Goal: Find specific page/section: Locate a particular part of the current website

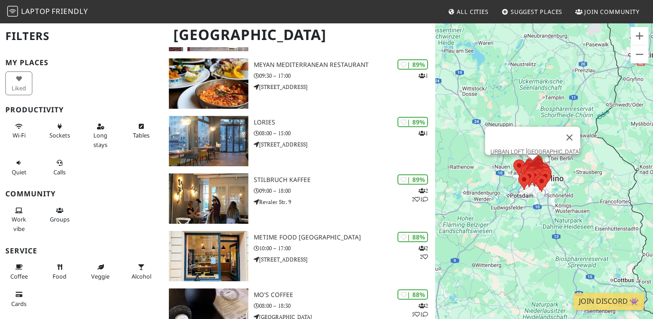
scroll to position [331, 0]
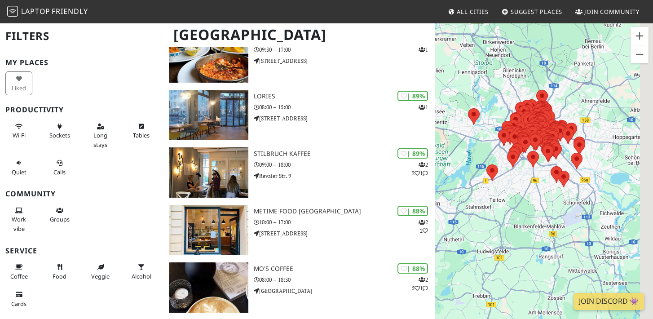
drag, startPoint x: 558, startPoint y: 183, endPoint x: 484, endPoint y: 202, distance: 77.3
click at [484, 202] on div at bounding box center [544, 181] width 218 height 319
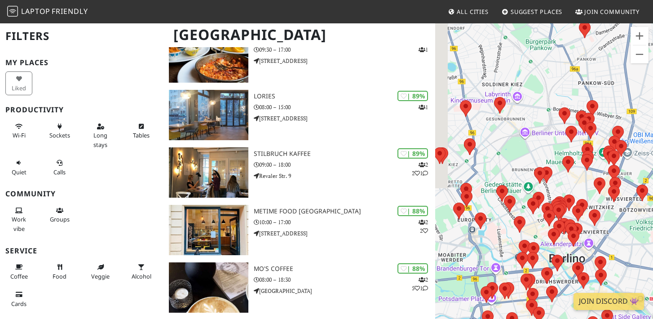
drag, startPoint x: 475, startPoint y: 100, endPoint x: 505, endPoint y: 156, distance: 64.3
click at [506, 157] on div at bounding box center [544, 181] width 218 height 319
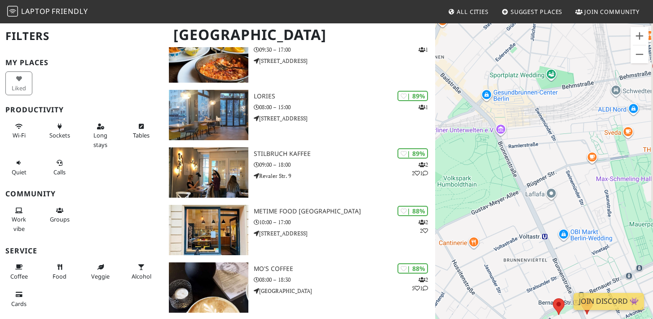
drag, startPoint x: 563, startPoint y: 174, endPoint x: 480, endPoint y: 180, distance: 82.3
click at [480, 180] on div at bounding box center [544, 181] width 218 height 319
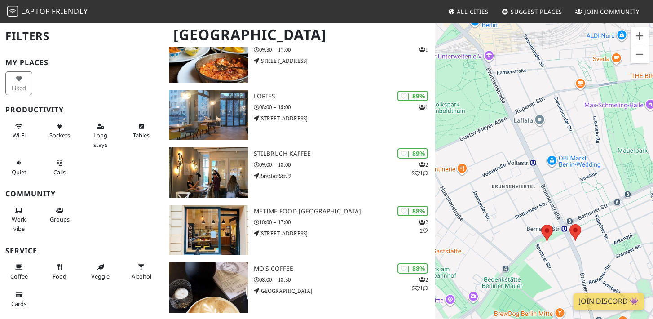
drag, startPoint x: 549, startPoint y: 237, endPoint x: 533, endPoint y: 162, distance: 77.5
click at [536, 162] on div at bounding box center [544, 181] width 218 height 319
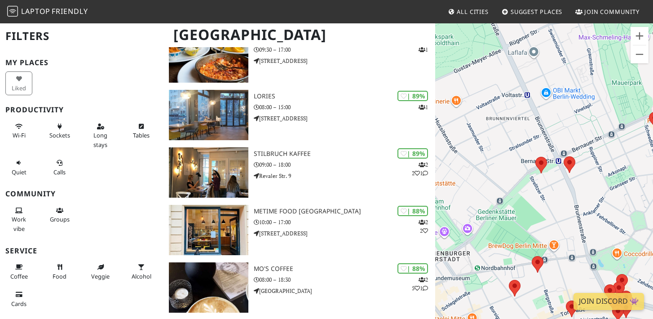
drag, startPoint x: 521, startPoint y: 248, endPoint x: 522, endPoint y: 192, distance: 56.1
click at [524, 191] on div at bounding box center [544, 181] width 218 height 319
click at [535, 157] on area at bounding box center [535, 157] width 0 height 0
click at [546, 145] on link "Factory Kitchen Mitte" at bounding box center [543, 148] width 54 height 7
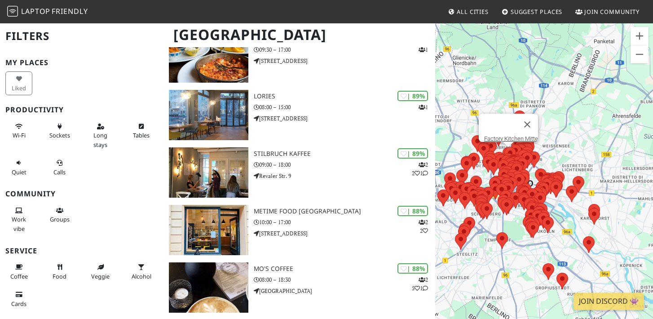
drag, startPoint x: 530, startPoint y: 136, endPoint x: 588, endPoint y: 223, distance: 105.0
click at [577, 202] on img at bounding box center [572, 193] width 12 height 17
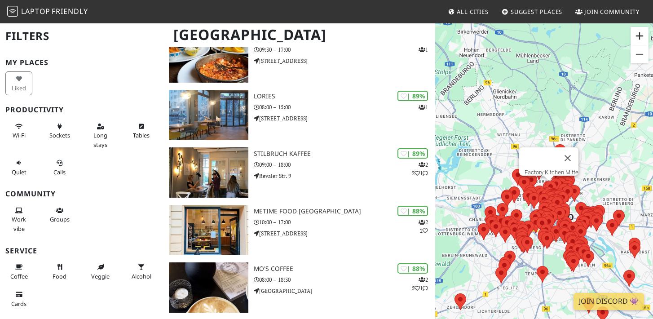
click at [641, 40] on button "Zoom avanti" at bounding box center [639, 36] width 18 height 18
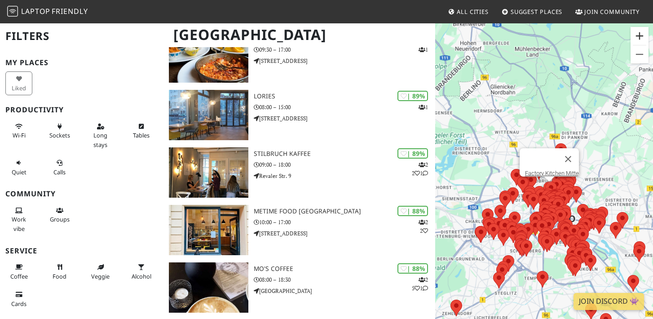
click at [641, 40] on button "Zoom avanti" at bounding box center [639, 36] width 18 height 18
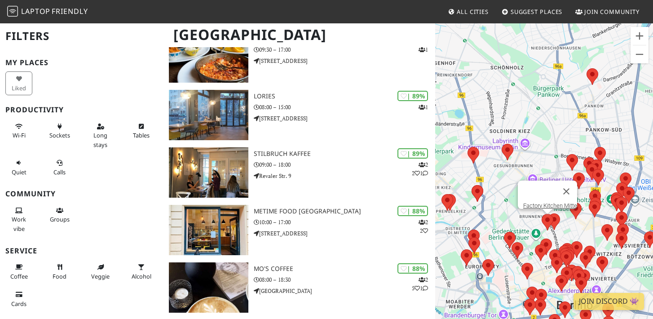
drag, startPoint x: 568, startPoint y: 173, endPoint x: 521, endPoint y: 149, distance: 53.0
click at [521, 149] on div "Factory Kitchen Mitte" at bounding box center [544, 181] width 218 height 319
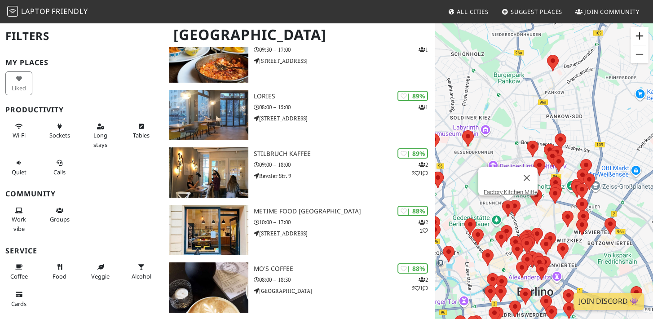
click at [638, 41] on button "Zoom avanti" at bounding box center [639, 36] width 18 height 18
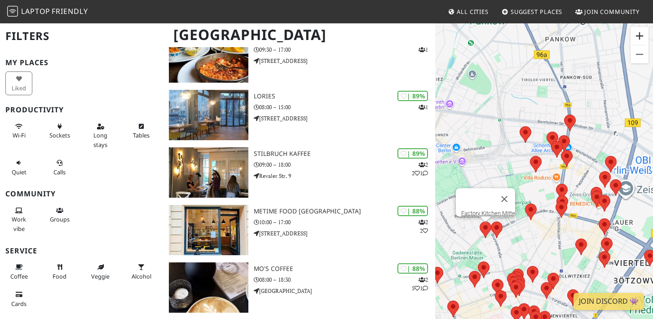
click at [638, 41] on button "Zoom avanti" at bounding box center [639, 36] width 18 height 18
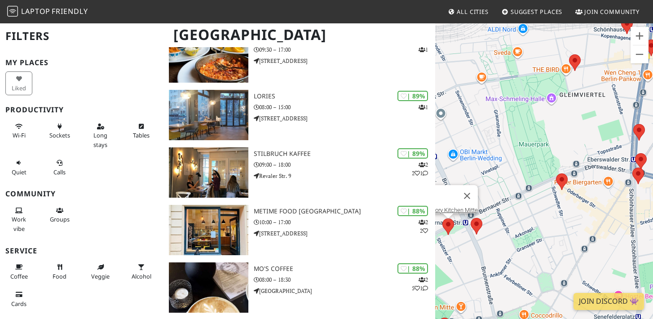
drag, startPoint x: 521, startPoint y: 207, endPoint x: 573, endPoint y: 119, distance: 102.5
click at [573, 119] on div "Factory Kitchen Mitte" at bounding box center [544, 181] width 218 height 319
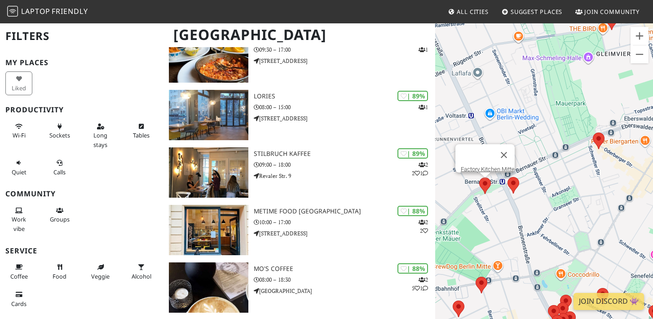
drag, startPoint x: 539, startPoint y: 221, endPoint x: 580, endPoint y: 181, distance: 57.1
click at [580, 181] on div "Factory Kitchen Mitte" at bounding box center [544, 181] width 218 height 319
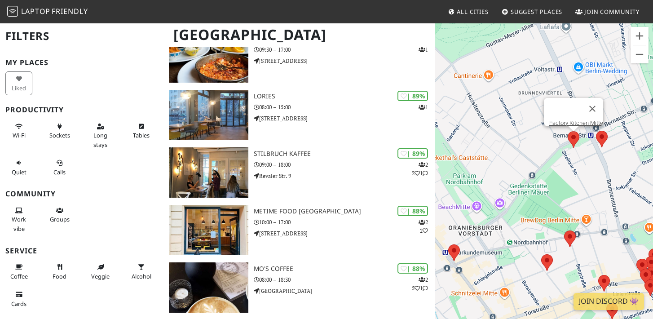
drag, startPoint x: 491, startPoint y: 212, endPoint x: 577, endPoint y: 164, distance: 98.7
click at [577, 164] on div "Factory Kitchen Mitte" at bounding box center [544, 181] width 218 height 319
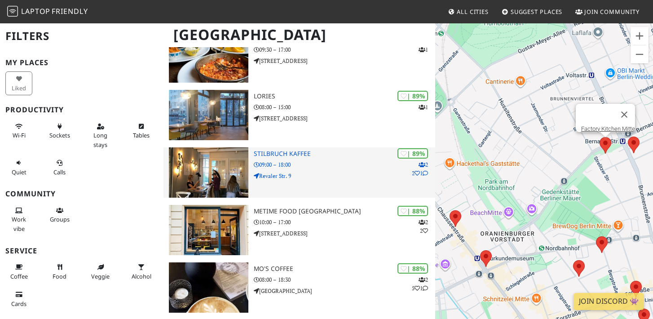
drag, startPoint x: 555, startPoint y: 187, endPoint x: 416, endPoint y: 185, distance: 139.2
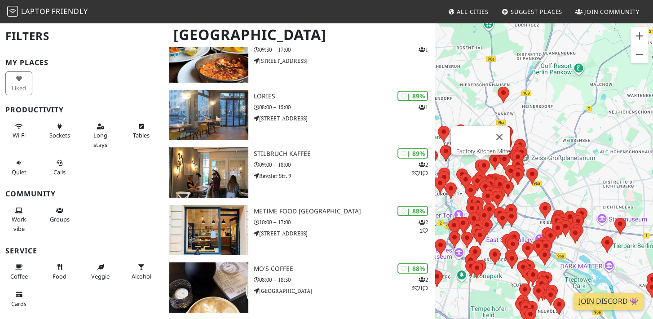
drag, startPoint x: 509, startPoint y: 164, endPoint x: 540, endPoint y: 229, distance: 72.3
click at [540, 229] on div "Factory Kitchen Mitte" at bounding box center [544, 181] width 218 height 319
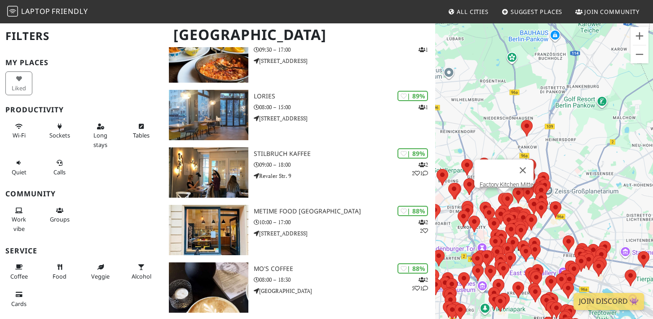
drag, startPoint x: 602, startPoint y: 228, endPoint x: 634, endPoint y: 236, distance: 32.4
click at [634, 236] on div "Factory Kitchen Mitte" at bounding box center [544, 181] width 218 height 319
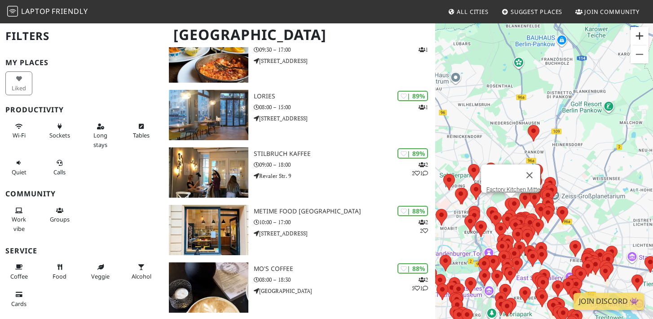
click at [639, 38] on button "Zoom avanti" at bounding box center [639, 36] width 18 height 18
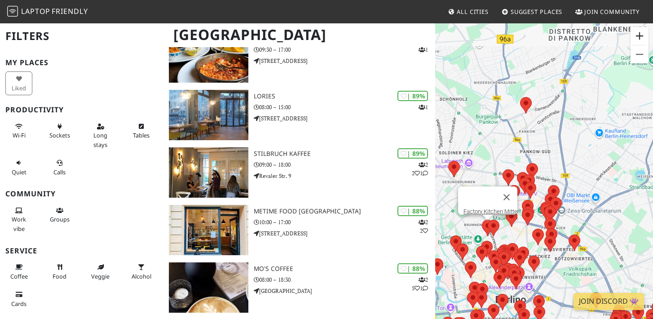
click at [639, 38] on button "Zoom avanti" at bounding box center [639, 36] width 18 height 18
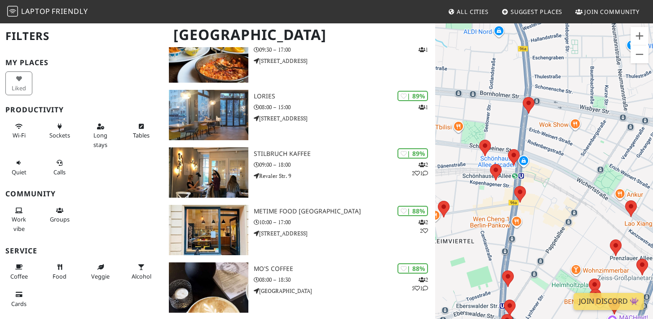
drag, startPoint x: 543, startPoint y: 229, endPoint x: 584, endPoint y: 169, distance: 72.6
click at [584, 169] on div "Factory Kitchen Mitte" at bounding box center [544, 181] width 218 height 319
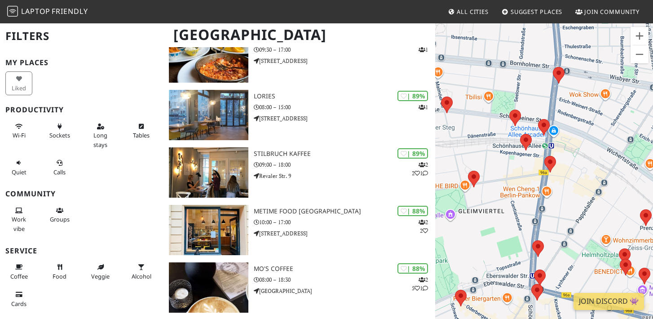
drag, startPoint x: 550, startPoint y: 194, endPoint x: 580, endPoint y: 163, distance: 43.2
click at [580, 163] on div "Factory Kitchen Mitte" at bounding box center [544, 181] width 218 height 319
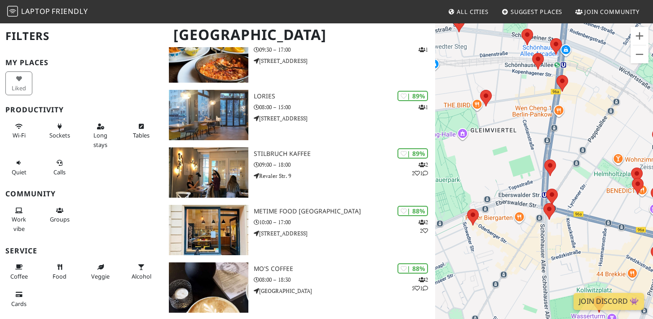
drag, startPoint x: 556, startPoint y: 229, endPoint x: 569, endPoint y: 146, distance: 83.6
click at [570, 146] on div "Factory Kitchen Mitte" at bounding box center [544, 181] width 218 height 319
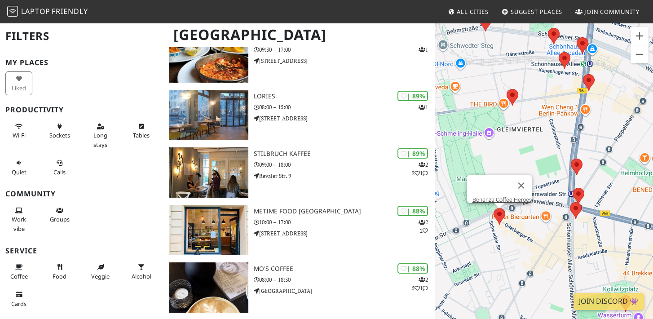
click at [493, 208] on area at bounding box center [493, 208] width 0 height 0
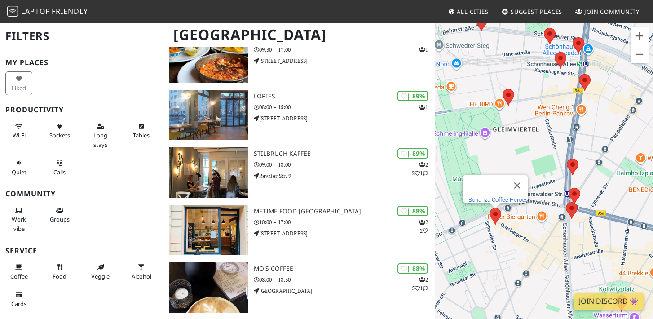
click at [505, 196] on link "Bonanza Coffee Heroes" at bounding box center [498, 199] width 60 height 7
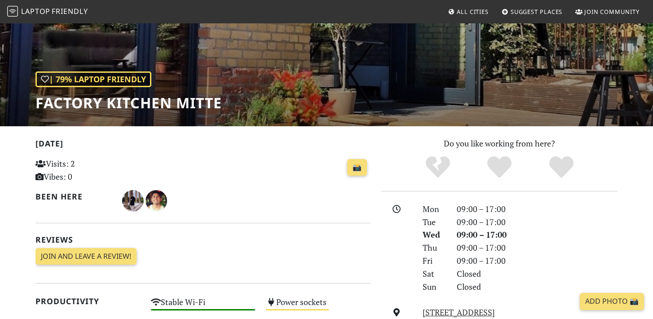
scroll to position [84, 0]
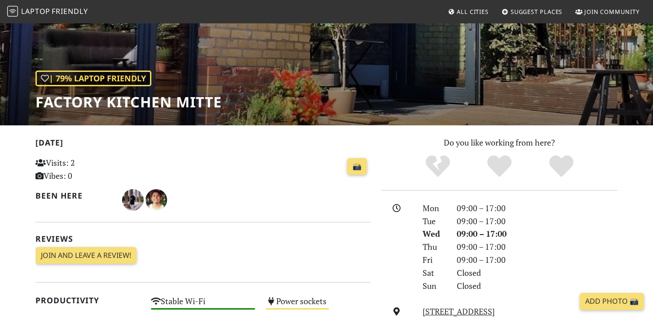
click at [178, 97] on h1 "Factory Kitchen Mitte" at bounding box center [128, 101] width 186 height 17
click at [178, 100] on h1 "Factory Kitchen Mitte" at bounding box center [128, 101] width 186 height 17
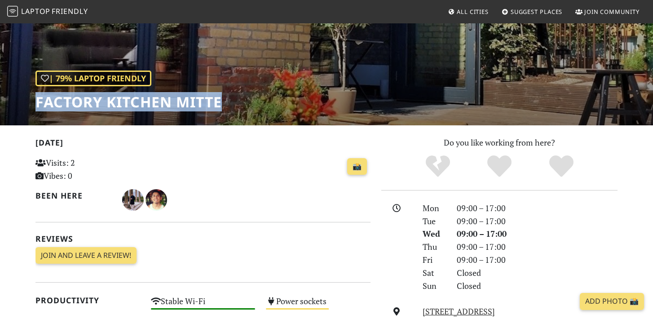
click at [178, 100] on h1 "Factory Kitchen Mitte" at bounding box center [128, 101] width 186 height 17
copy div "Factory Kitchen Mitte"
